Goal: Task Accomplishment & Management: Use online tool/utility

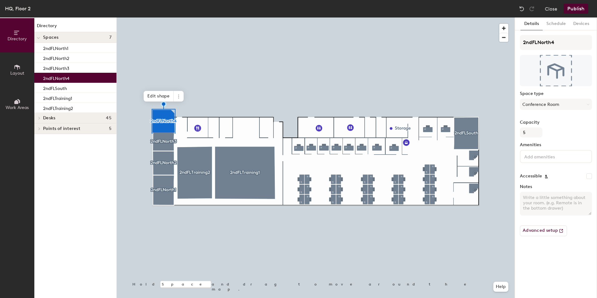
click at [162, 17] on div at bounding box center [316, 17] width 398 height 0
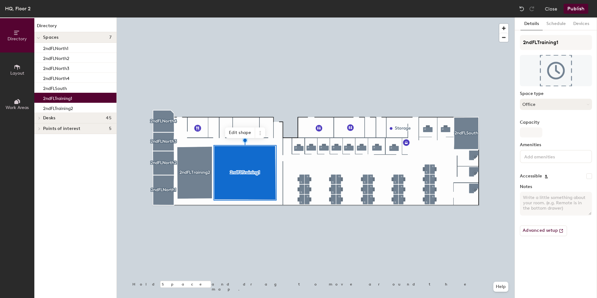
click at [560, 102] on button "Office" at bounding box center [556, 104] width 72 height 11
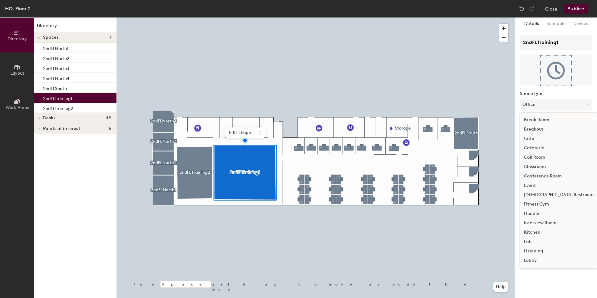
click at [532, 185] on div "Event" at bounding box center [558, 185] width 77 height 9
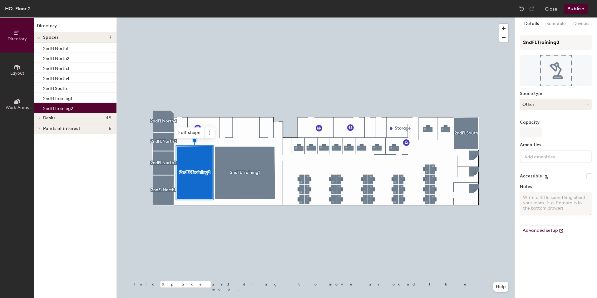
click at [538, 105] on button "Other" at bounding box center [556, 104] width 72 height 11
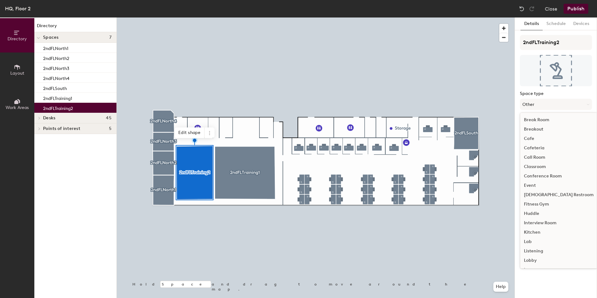
click at [533, 187] on div "Event" at bounding box center [558, 185] width 77 height 9
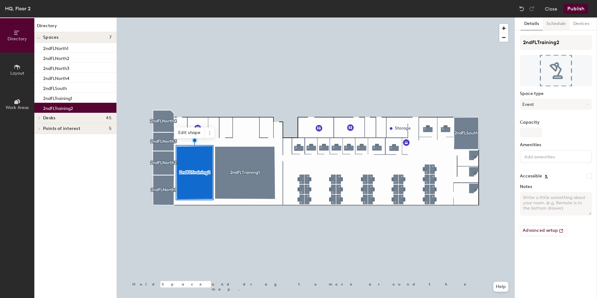
click at [553, 23] on button "Schedule" at bounding box center [556, 23] width 27 height 13
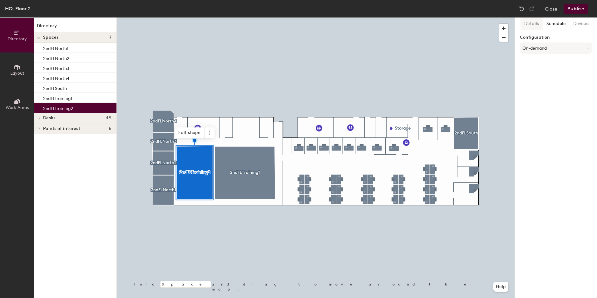
click at [536, 25] on button "Details" at bounding box center [532, 23] width 22 height 13
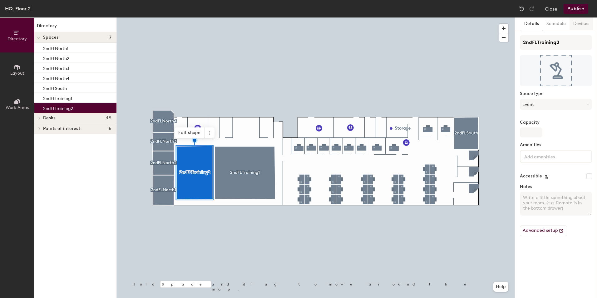
click at [584, 28] on button "Devices" at bounding box center [581, 23] width 23 height 13
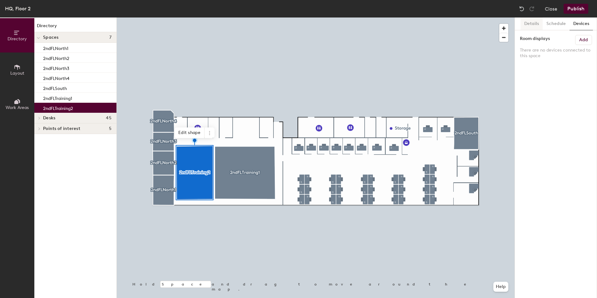
click at [532, 25] on button "Details" at bounding box center [532, 23] width 22 height 13
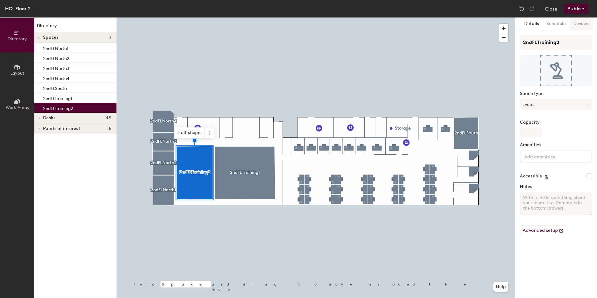
click at [577, 26] on button "Devices" at bounding box center [581, 23] width 23 height 13
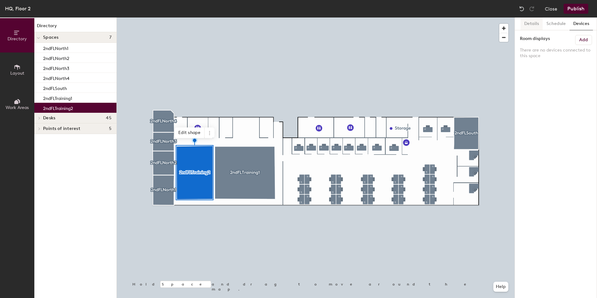
click at [530, 23] on button "Details" at bounding box center [532, 23] width 22 height 13
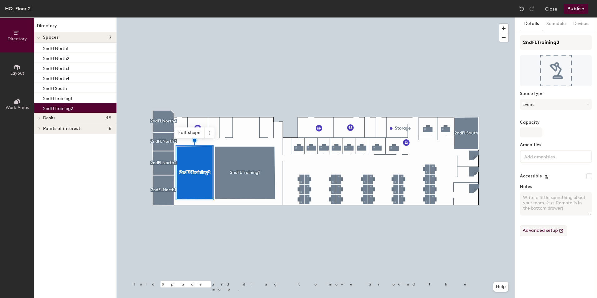
click at [547, 231] on button "Advanced setup" at bounding box center [543, 230] width 47 height 11
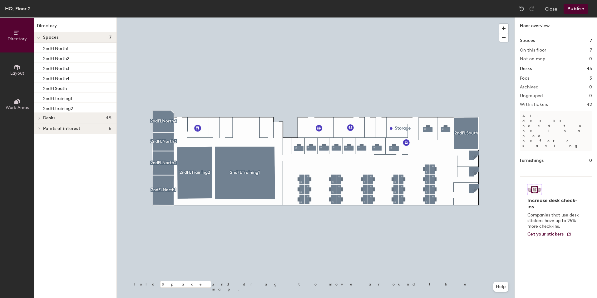
click at [15, 102] on icon at bounding box center [16, 102] width 4 height 4
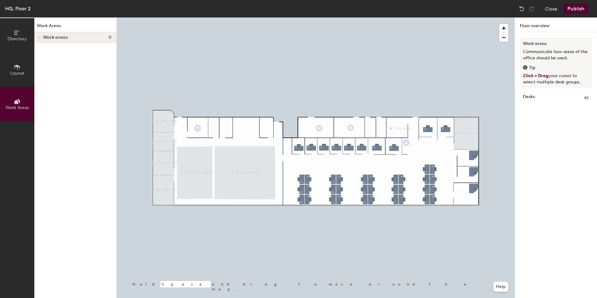
click at [15, 68] on icon at bounding box center [17, 67] width 7 height 7
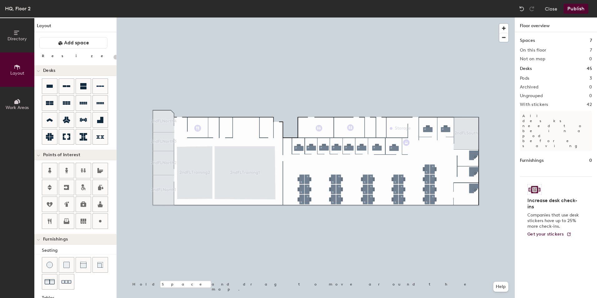
click at [13, 45] on button "Directory" at bounding box center [17, 35] width 34 height 34
